Goal: Task Accomplishment & Management: Manage account settings

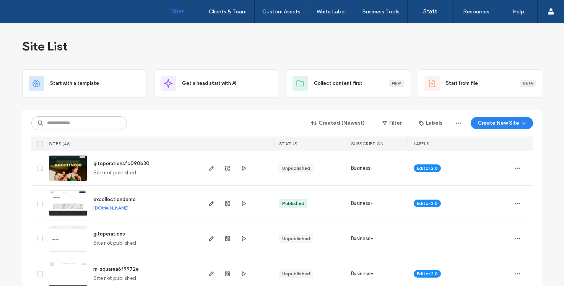
click at [128, 208] on link "[DOMAIN_NAME]" at bounding box center [110, 208] width 35 height 6
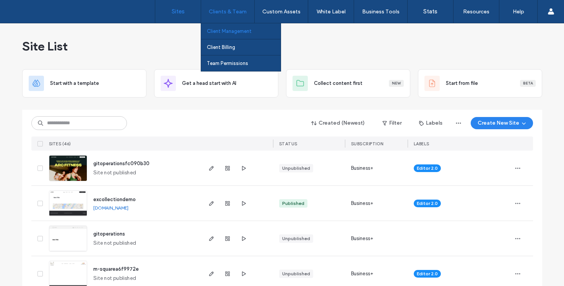
click at [228, 29] on label "Client Management" at bounding box center [229, 31] width 45 height 6
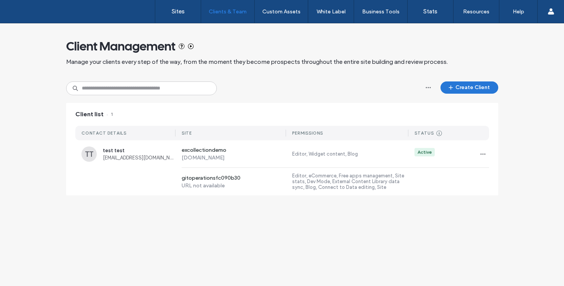
click at [448, 89] on icon "button" at bounding box center [451, 88] width 6 height 6
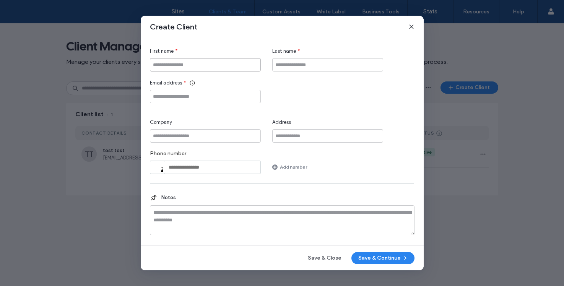
click at [192, 66] on input "First name" at bounding box center [205, 64] width 111 height 13
type input "**********"
click at [300, 63] on input "Last name" at bounding box center [327, 64] width 111 height 13
type input "****"
click at [197, 94] on input "Email address" at bounding box center [205, 96] width 111 height 13
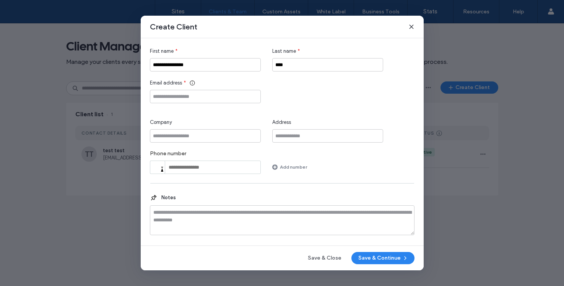
click at [409, 29] on span at bounding box center [411, 27] width 6 height 10
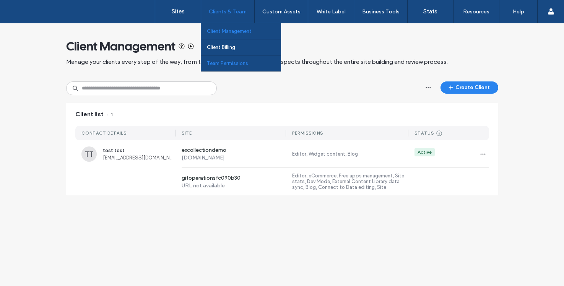
click at [239, 62] on label "Team Permissions" at bounding box center [227, 63] width 41 height 6
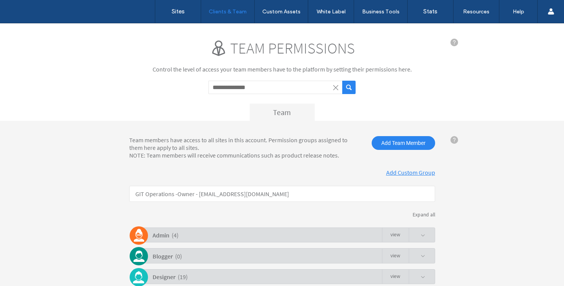
click at [345, 86] on button "submit" at bounding box center [348, 87] width 13 height 13
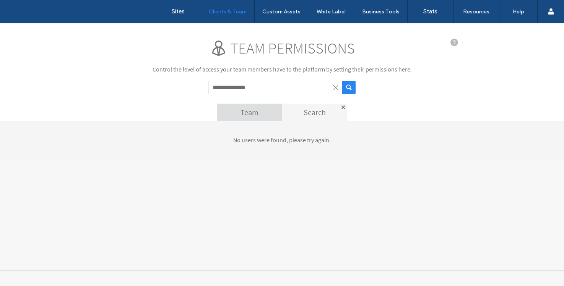
click at [268, 85] on input "**********" at bounding box center [275, 87] width 134 height 13
drag, startPoint x: 268, startPoint y: 89, endPoint x: 192, endPoint y: 87, distance: 75.8
click at [192, 87] on div "**********" at bounding box center [282, 80] width 306 height 82
click at [246, 86] on input "**********" at bounding box center [275, 87] width 134 height 13
drag, startPoint x: 234, startPoint y: 87, endPoint x: 304, endPoint y: 87, distance: 70.0
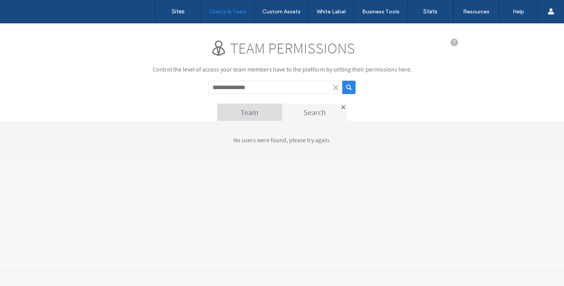
click at [304, 87] on input "**********" at bounding box center [275, 87] width 134 height 13
click at [342, 81] on button "submit" at bounding box center [348, 87] width 13 height 13
click at [351, 84] on button "submit" at bounding box center [348, 87] width 13 height 13
click at [237, 88] on input "*******" at bounding box center [275, 87] width 134 height 13
type input "******"
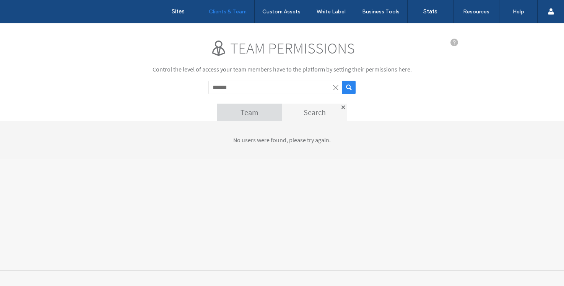
click at [347, 87] on button "submit" at bounding box center [348, 87] width 13 height 13
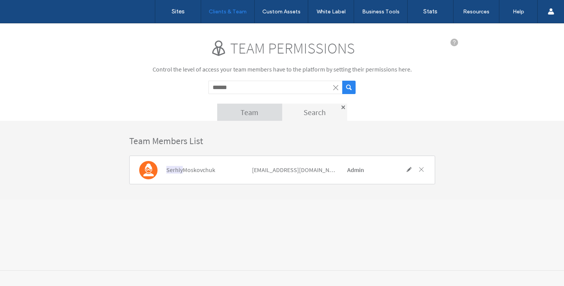
click at [301, 172] on div "[EMAIL_ADDRESS][DOMAIN_NAME]" at bounding box center [294, 170] width 84 height 24
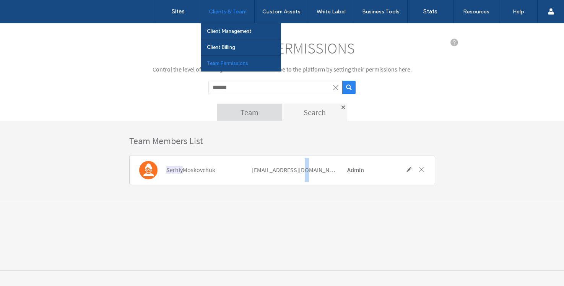
copy div "[EMAIL_ADDRESS][DOMAIN_NAME]"
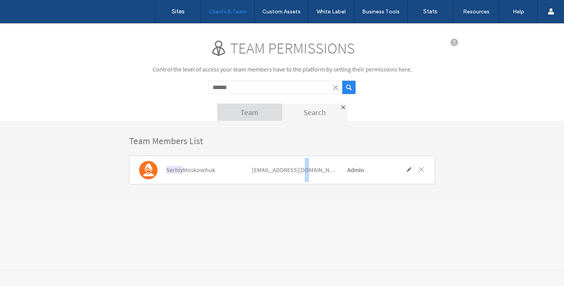
click at [420, 167] on span at bounding box center [421, 169] width 7 height 7
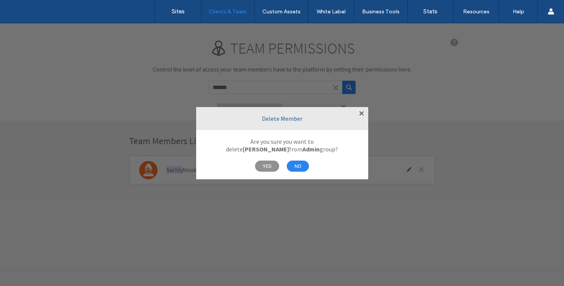
click at [268, 168] on span "YES" at bounding box center [267, 166] width 24 height 11
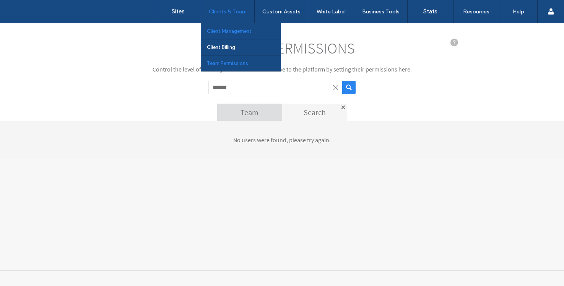
click at [241, 28] on link "Client Management" at bounding box center [244, 31] width 74 height 16
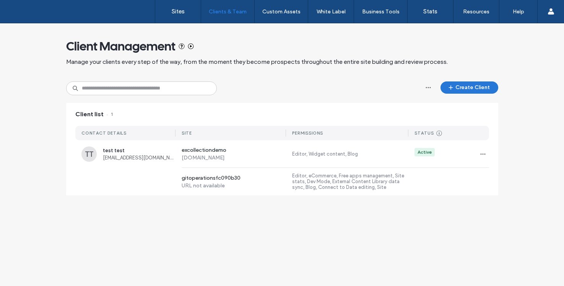
click at [474, 91] on button "Create Client" at bounding box center [470, 87] width 58 height 12
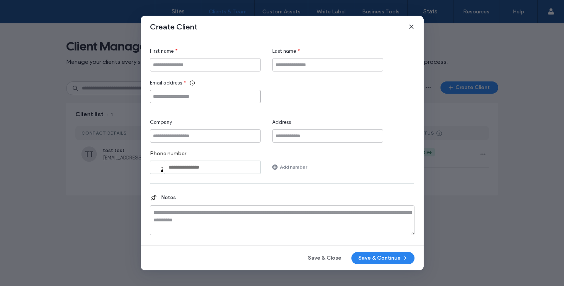
click at [198, 94] on input "Email address" at bounding box center [205, 96] width 111 height 13
paste input "**********"
type input "**********"
click at [217, 67] on input "First name" at bounding box center [205, 64] width 111 height 13
type input "******"
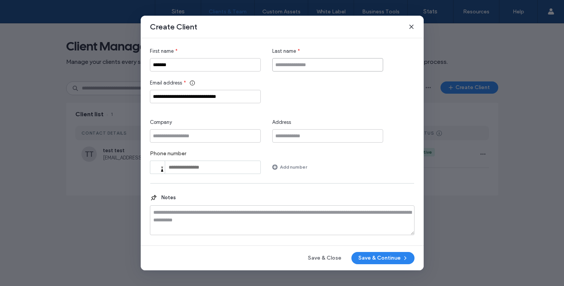
click at [328, 59] on input "Last name" at bounding box center [327, 64] width 111 height 13
type input "****"
click at [177, 62] on input "******" at bounding box center [205, 64] width 111 height 13
click at [184, 62] on input "******" at bounding box center [205, 64] width 111 height 13
type input "******"
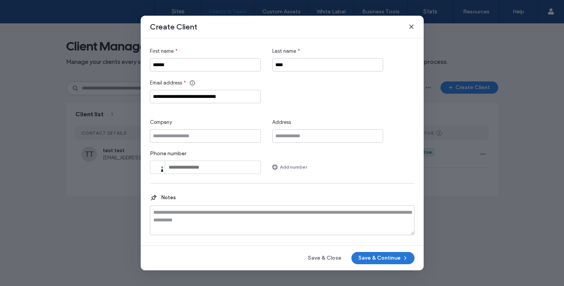
click at [389, 260] on button "Save & Continue" at bounding box center [382, 258] width 63 height 12
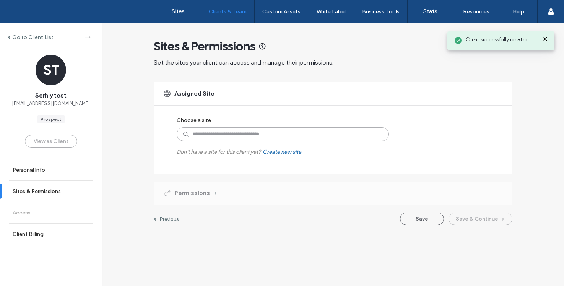
click at [237, 128] on input at bounding box center [283, 134] width 212 height 14
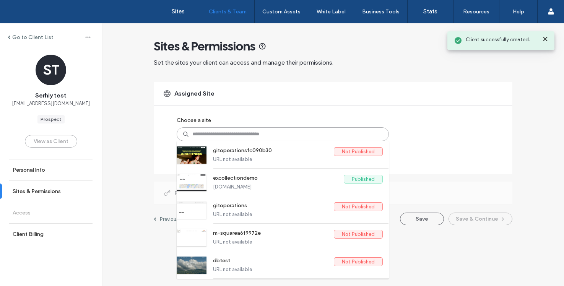
click at [240, 136] on input at bounding box center [283, 134] width 212 height 14
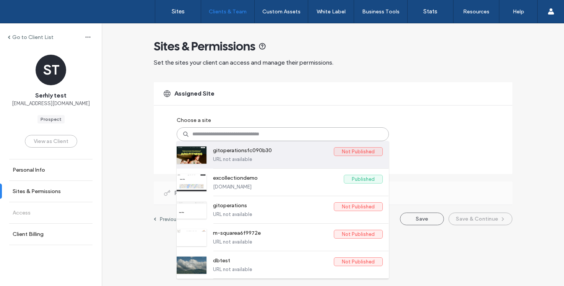
click at [244, 153] on label "gitoperationsfc090b30" at bounding box center [273, 151] width 121 height 9
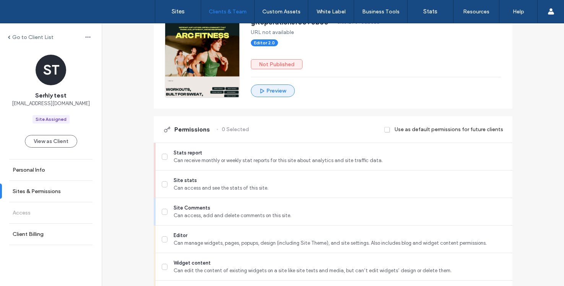
scroll to position [104, 0]
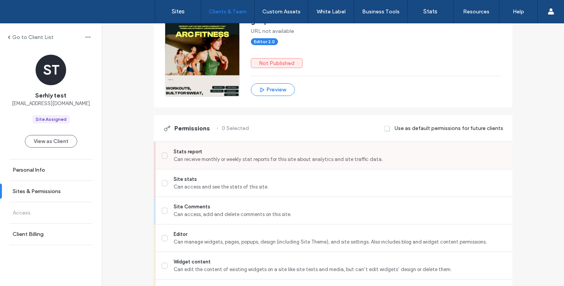
click at [207, 150] on span "Stats report" at bounding box center [340, 152] width 332 height 8
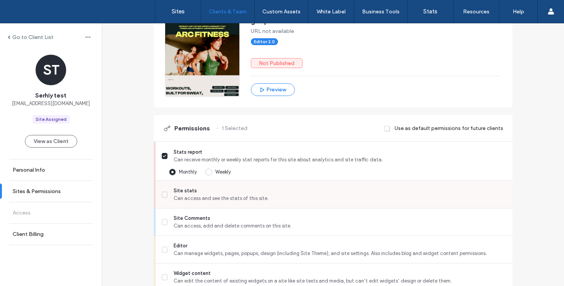
click at [201, 202] on span "Can access and see the stats of this site." at bounding box center [340, 199] width 332 height 8
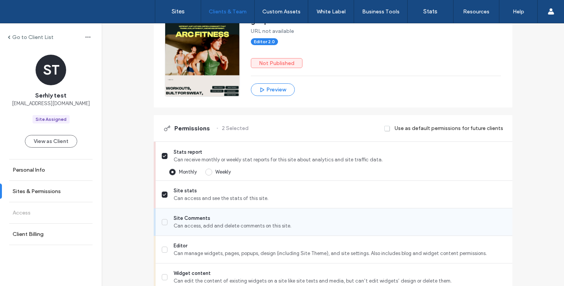
click at [201, 231] on div "Site Comments Can access, add and delete comments on this site." at bounding box center [337, 221] width 351 height 27
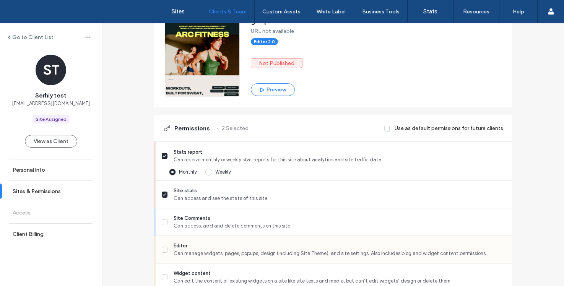
click at [197, 246] on span "Editor" at bounding box center [340, 246] width 332 height 8
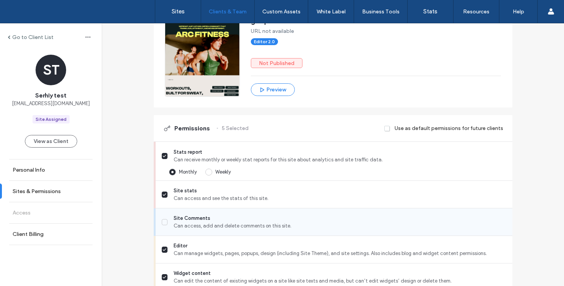
click at [203, 221] on div "Site Comments Can access, add and delete comments on this site." at bounding box center [340, 222] width 332 height 15
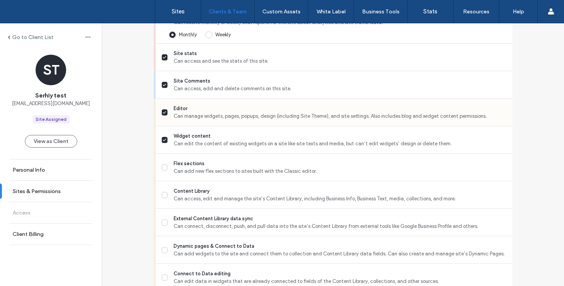
scroll to position [350, 0]
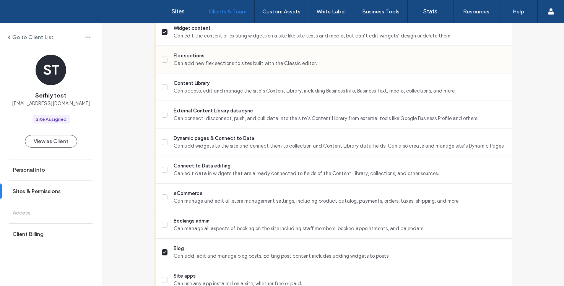
click at [203, 67] on div "Flex sections Can add new flex sections to sites built with the Classic editor." at bounding box center [337, 59] width 351 height 27
click at [206, 89] on span "Can access, edit and manage the site’s Content Library, including Business Info…" at bounding box center [340, 91] width 332 height 8
click at [199, 60] on span "Can add new flex sections to sites built with the Classic editor." at bounding box center [340, 64] width 332 height 8
click at [198, 118] on span "Can connect, disconnect, push, and pull data into the site’s Content Library fr…" at bounding box center [340, 119] width 332 height 8
click at [196, 151] on div "Dynamic pages & Connect to Data Can add widgets to the site and connect them to…" at bounding box center [337, 141] width 351 height 27
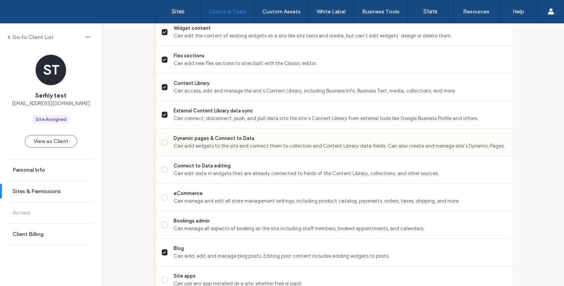
click at [193, 143] on span "Can add widgets to the site and connect them to collection and Content Library …" at bounding box center [340, 146] width 332 height 8
click at [190, 203] on span "Can manage and edit all store management settings, including product catalog, p…" at bounding box center [340, 201] width 332 height 8
click at [194, 230] on span "Can manage all aspects of booking on the site including staff members, booked a…" at bounding box center [340, 229] width 332 height 8
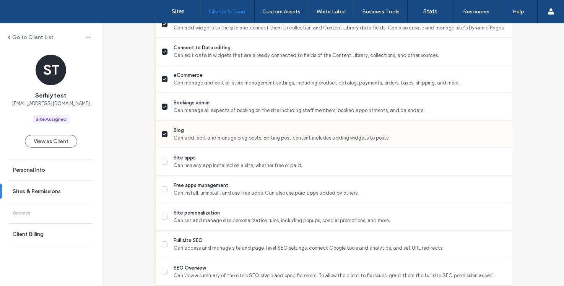
scroll to position [473, 0]
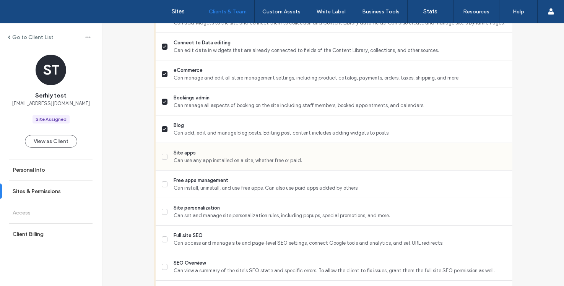
click at [199, 155] on span "Site apps" at bounding box center [340, 153] width 332 height 8
click at [197, 191] on span "Can install, uninstall, and use free apps. Can also use paid apps added by othe…" at bounding box center [340, 188] width 332 height 8
click at [196, 218] on span "Can set and manage site personalization rules, including popups, special promot…" at bounding box center [340, 216] width 332 height 8
click at [191, 237] on span "Full site SEO" at bounding box center [340, 236] width 332 height 8
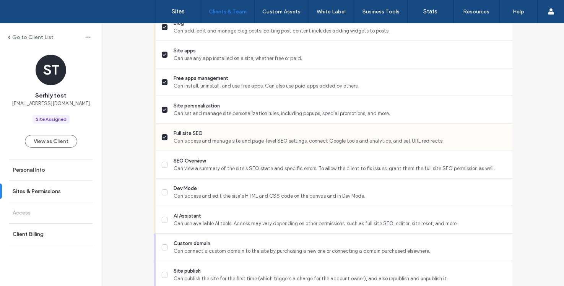
scroll to position [593, 0]
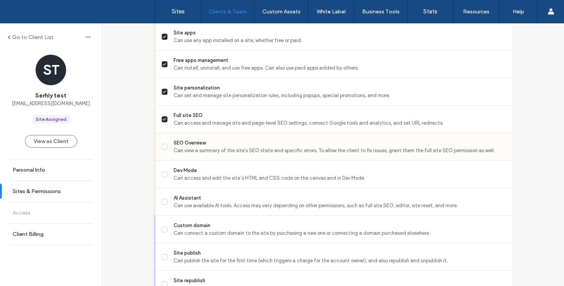
click at [203, 143] on span "SEO Overview" at bounding box center [340, 143] width 332 height 8
click at [195, 174] on span "Can access and edit the site’s HTML and CSS code on the canvas and in Dev Mode." at bounding box center [340, 178] width 332 height 8
click at [195, 204] on span "Can use available AI tools. Access may vary depending on other permissions, suc…" at bounding box center [340, 206] width 332 height 8
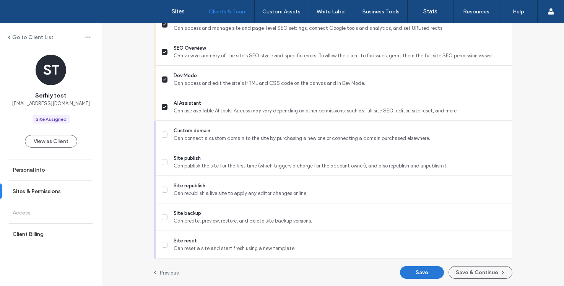
click at [417, 274] on button "Save" at bounding box center [422, 272] width 44 height 13
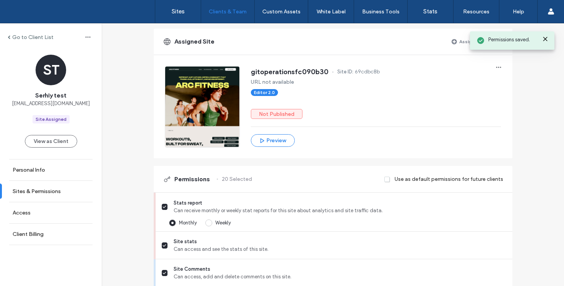
scroll to position [0, 0]
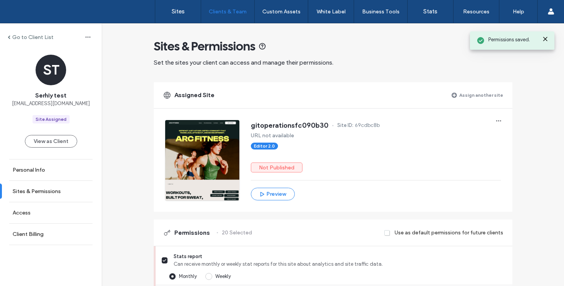
click at [480, 92] on label "Assign another site" at bounding box center [481, 94] width 44 height 13
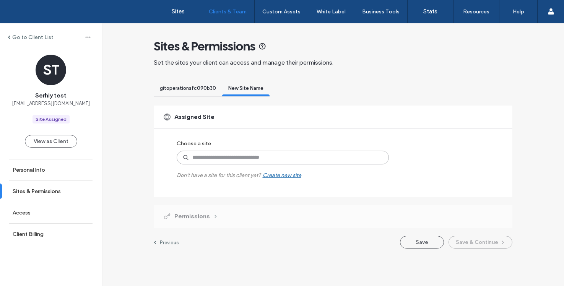
click at [247, 158] on input at bounding box center [283, 158] width 212 height 14
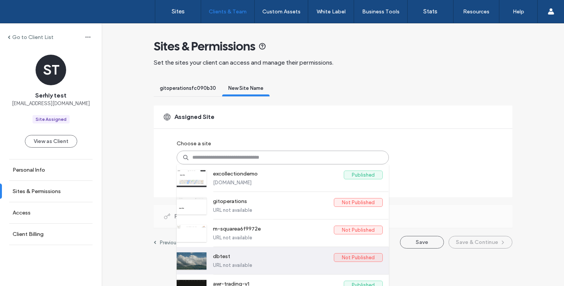
click at [231, 257] on label "dbtest" at bounding box center [273, 257] width 121 height 9
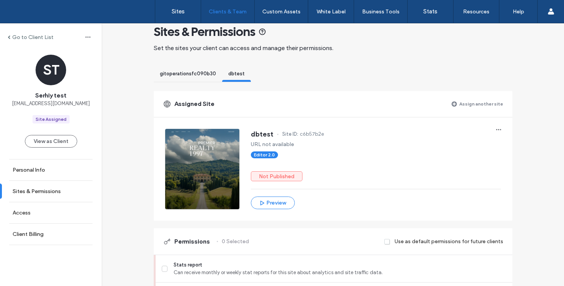
scroll to position [207, 0]
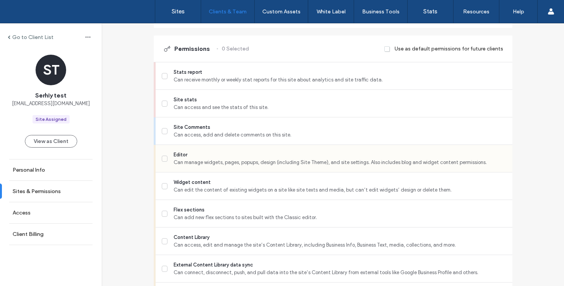
click at [207, 159] on span "Can manage widgets, pages, popups, design (including Site Theme), and site sett…" at bounding box center [340, 163] width 332 height 8
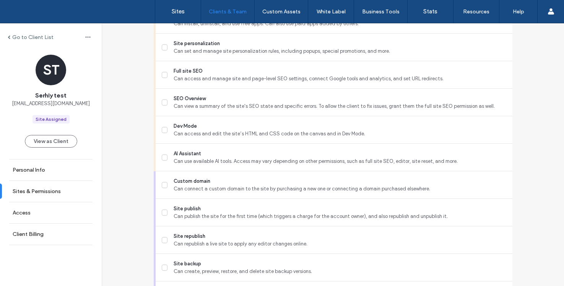
scroll to position [700, 0]
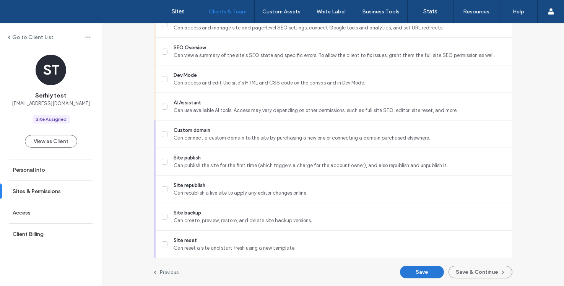
click at [406, 275] on button "Save" at bounding box center [422, 272] width 44 height 13
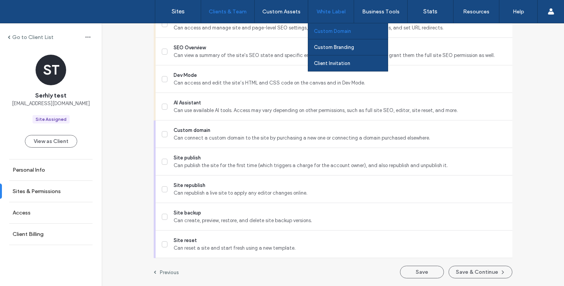
click at [342, 29] on label "Custom Domain" at bounding box center [332, 31] width 37 height 6
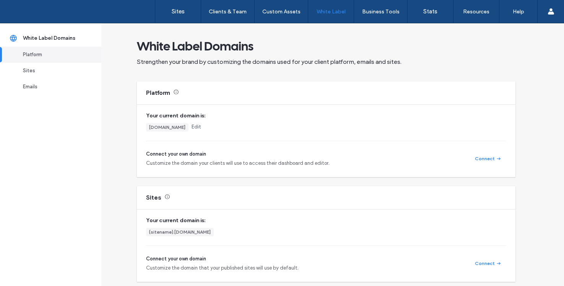
click at [185, 125] on div "[DOMAIN_NAME]" at bounding box center [167, 127] width 36 height 7
copy div "[DOMAIN_NAME]"
click at [250, 133] on div "Your current domain is: [DOMAIN_NAME] Edit Connect your own domain Customize th…" at bounding box center [326, 139] width 360 height 55
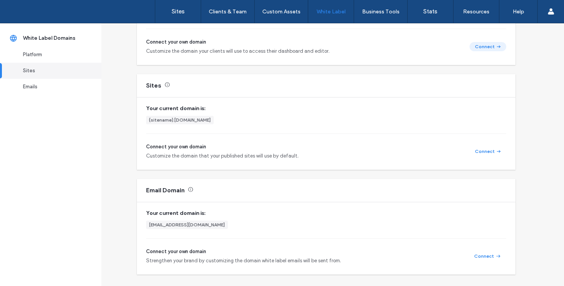
scroll to position [111, 0]
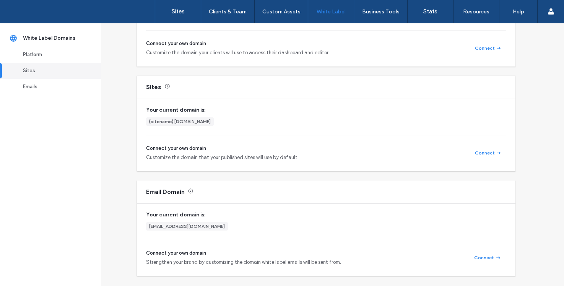
drag, startPoint x: 148, startPoint y: 121, endPoint x: 217, endPoint y: 124, distance: 68.5
click at [214, 124] on div "{sitename}.[DOMAIN_NAME]" at bounding box center [180, 121] width 68 height 8
click at [223, 125] on div "{sitename}.[DOMAIN_NAME]" at bounding box center [326, 121] width 360 height 8
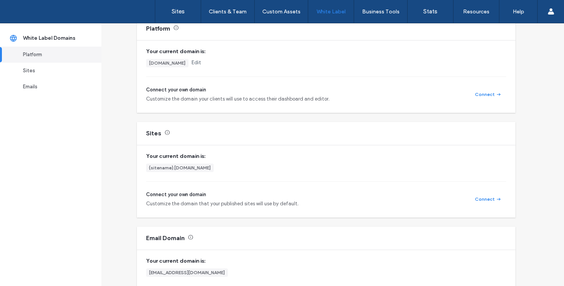
scroll to position [0, 0]
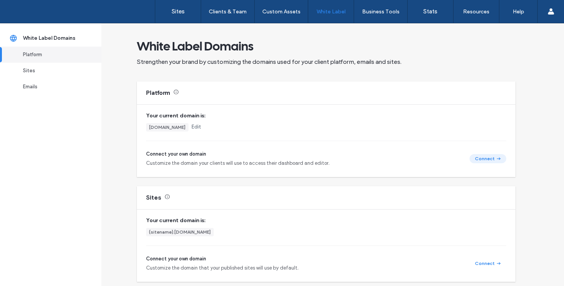
click at [484, 158] on button "Connect" at bounding box center [488, 158] width 37 height 9
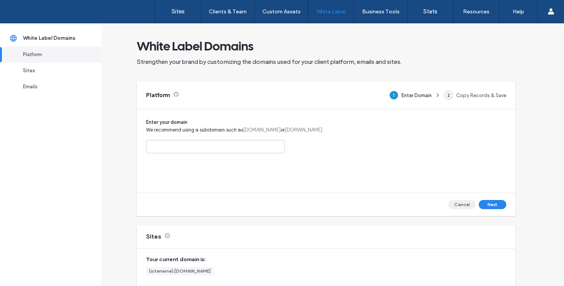
click at [460, 205] on button "Cancel" at bounding box center [462, 204] width 28 height 9
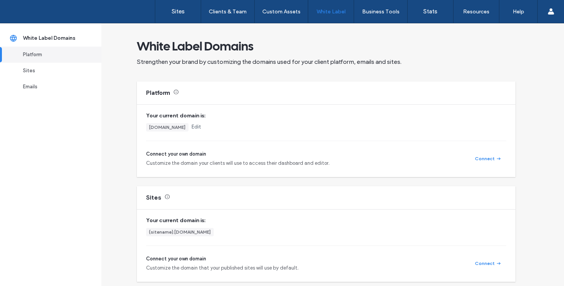
drag, startPoint x: 239, startPoint y: 127, endPoint x: 145, endPoint y: 127, distance: 94.8
click at [145, 127] on div "Your current domain is: [DOMAIN_NAME] Edit Connect your own domain Customize th…" at bounding box center [326, 141] width 379 height 72
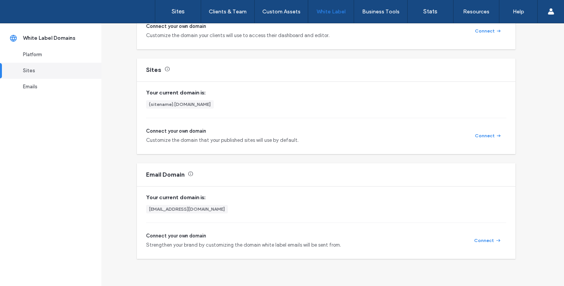
scroll to position [148, 0]
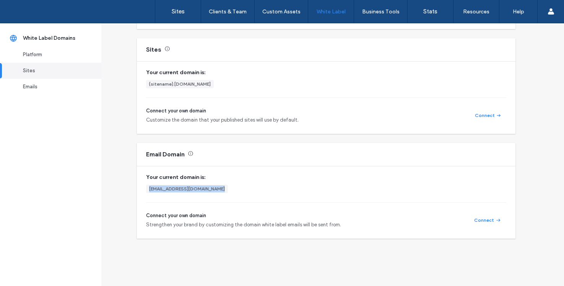
drag, startPoint x: 220, startPoint y: 189, endPoint x: 143, endPoint y: 192, distance: 76.5
click at [143, 192] on div "Your current domain is: [EMAIL_ADDRESS][DOMAIN_NAME] Connect your own domain St…" at bounding box center [326, 202] width 379 height 72
click at [221, 190] on div "[EMAIL_ADDRESS][DOMAIN_NAME]" at bounding box center [326, 189] width 360 height 8
drag, startPoint x: 216, startPoint y: 189, endPoint x: 146, endPoint y: 187, distance: 70.0
click at [146, 187] on div "[EMAIL_ADDRESS][DOMAIN_NAME]" at bounding box center [187, 189] width 82 height 8
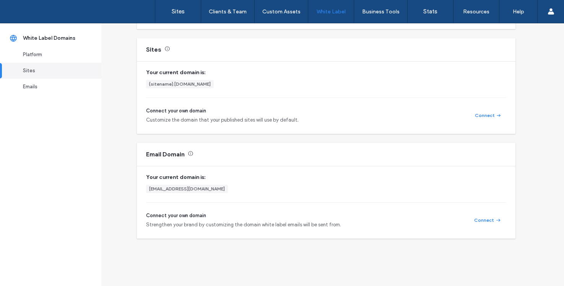
click at [191, 153] on icon at bounding box center [191, 154] width 6 height 6
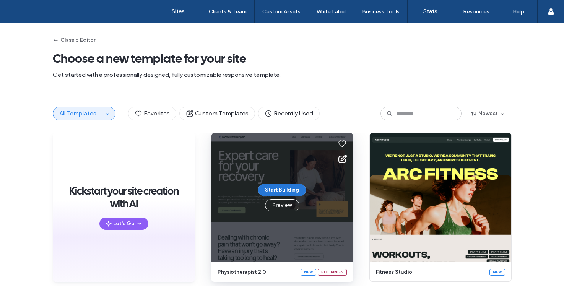
click at [281, 192] on button "Start Building" at bounding box center [282, 190] width 48 height 12
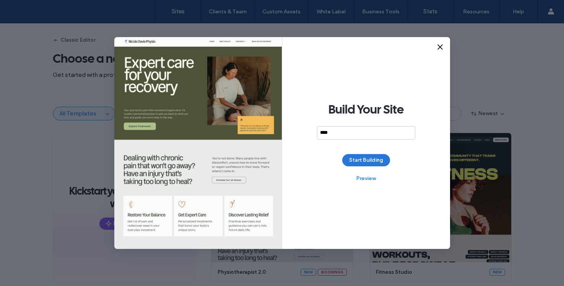
type input "****"
click at [359, 158] on button "Start Building" at bounding box center [366, 160] width 48 height 12
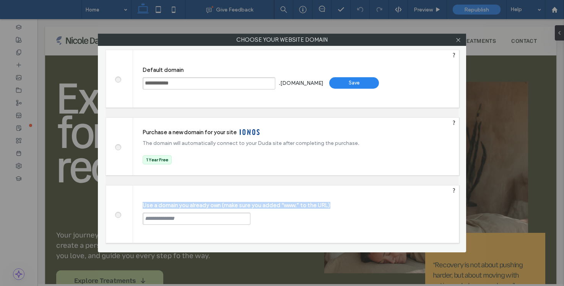
drag, startPoint x: 336, startPoint y: 202, endPoint x: 135, endPoint y: 208, distance: 201.6
click at [135, 208] on div "Use a domain you already own (make sure you added “www.” to the URL) Continue" at bounding box center [296, 213] width 326 height 57
click at [204, 64] on div "**********" at bounding box center [296, 78] width 326 height 57
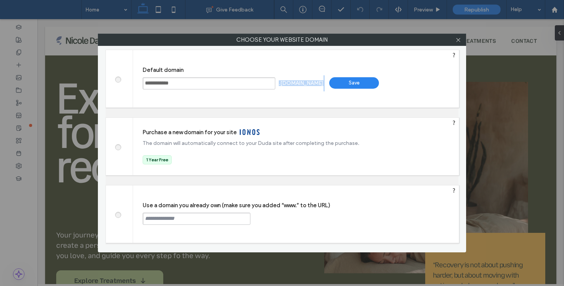
drag, startPoint x: 332, startPoint y: 84, endPoint x: 271, endPoint y: 84, distance: 60.8
click at [271, 84] on div "**********" at bounding box center [296, 78] width 326 height 57
click at [304, 85] on div ".multiscreensite.com" at bounding box center [301, 83] width 45 height 6
drag, startPoint x: 280, startPoint y: 84, endPoint x: 329, endPoint y: 82, distance: 48.6
click at [324, 82] on div ".multiscreensite.com" at bounding box center [301, 83] width 45 height 6
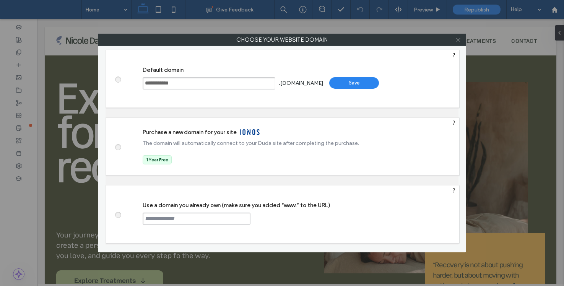
click at [459, 42] on icon at bounding box center [458, 40] width 6 height 6
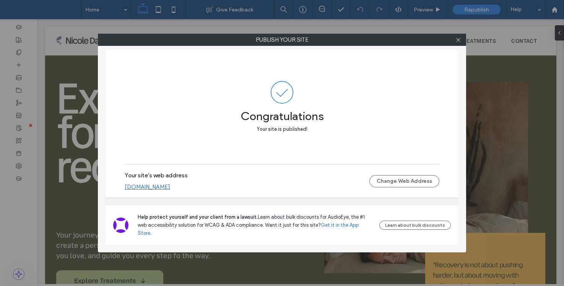
click at [454, 42] on div at bounding box center [457, 39] width 11 height 11
click at [457, 42] on icon at bounding box center [458, 40] width 6 height 6
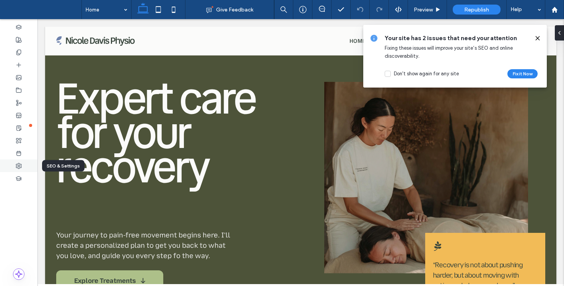
click at [22, 167] on div at bounding box center [18, 165] width 37 height 13
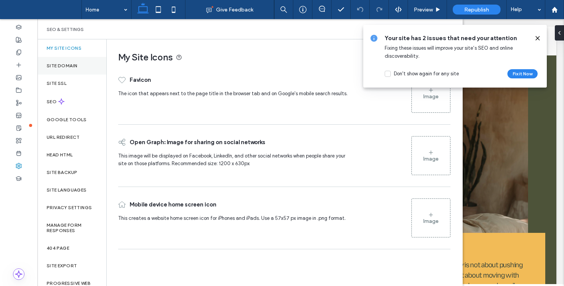
click at [77, 67] on label "Site Domain" at bounding box center [62, 65] width 31 height 5
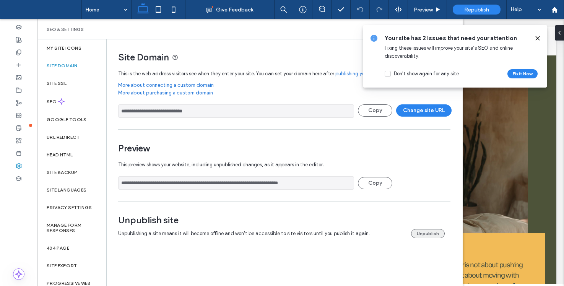
click at [429, 238] on button "Unpublish" at bounding box center [428, 233] width 34 height 9
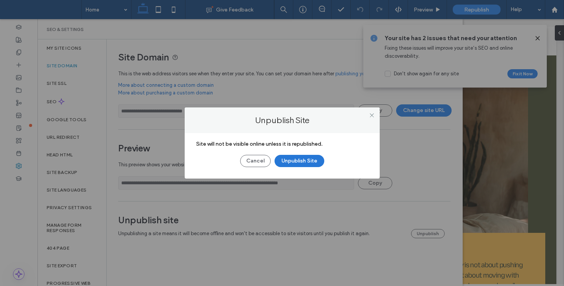
click at [295, 156] on button "Unpublish Site" at bounding box center [300, 161] width 50 height 12
